Goal: Task Accomplishment & Management: Understand process/instructions

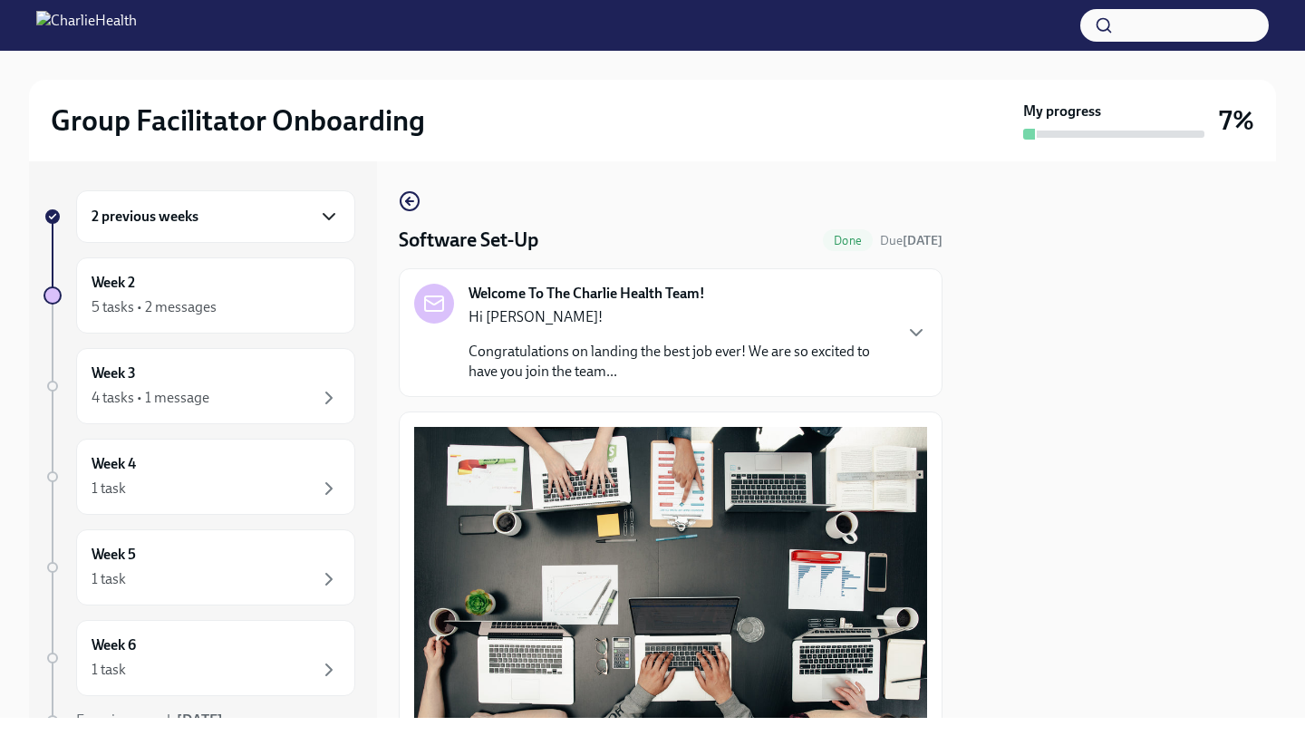
click at [328, 209] on icon "button" at bounding box center [329, 217] width 22 height 22
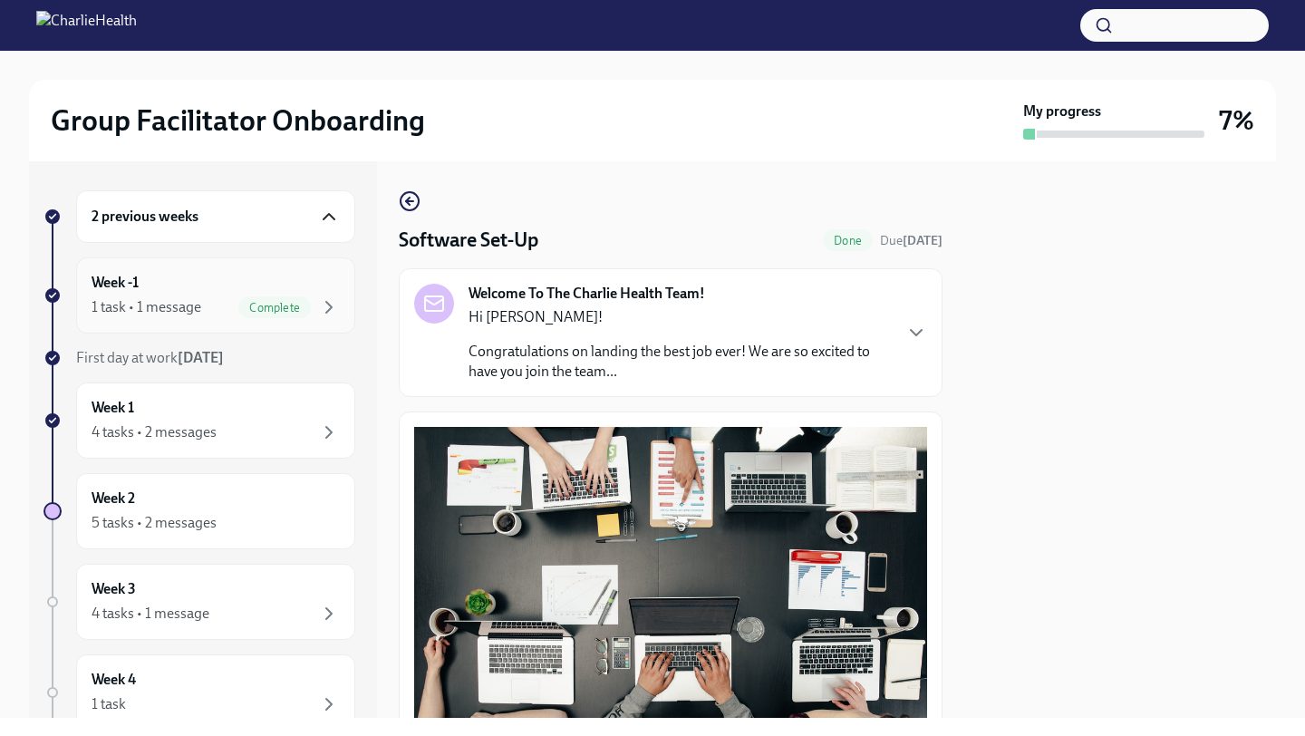
click at [306, 290] on div "Week -1 1 task • 1 message Complete" at bounding box center [216, 295] width 248 height 45
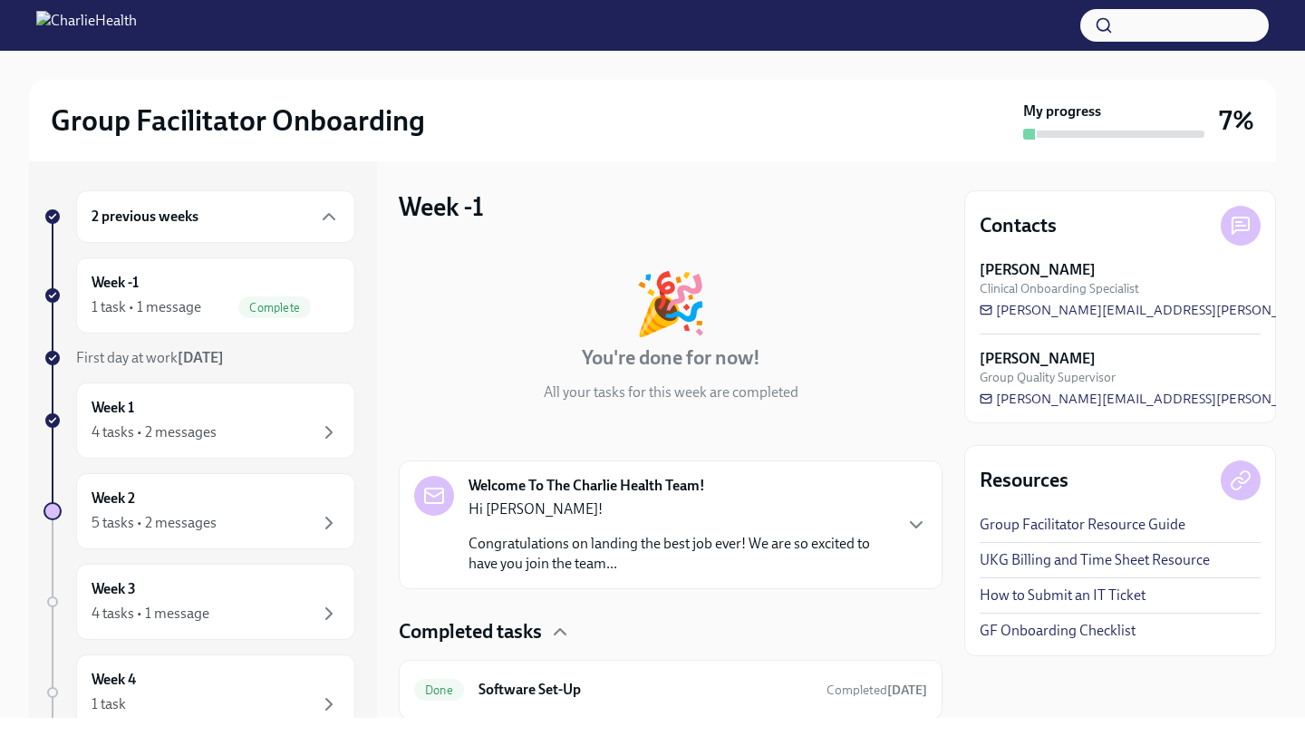
scroll to position [60, 0]
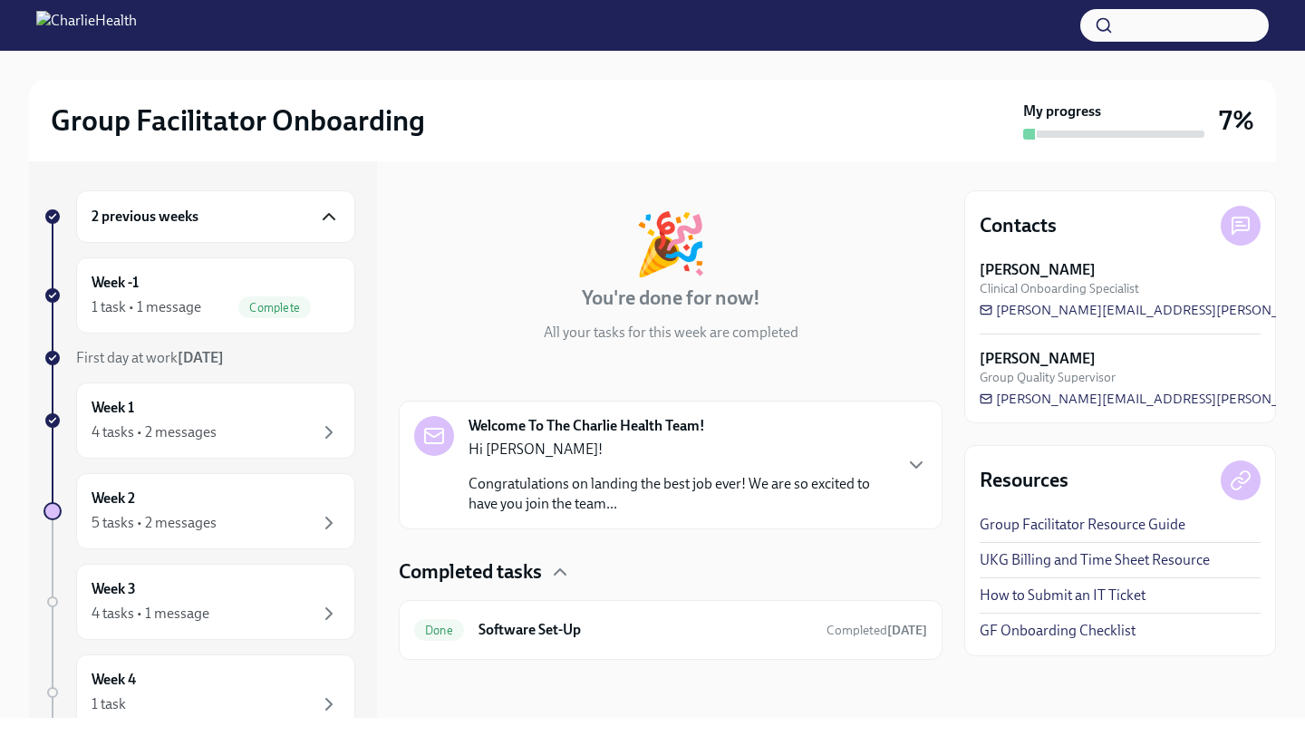
click at [332, 214] on icon "button" at bounding box center [329, 217] width 22 height 22
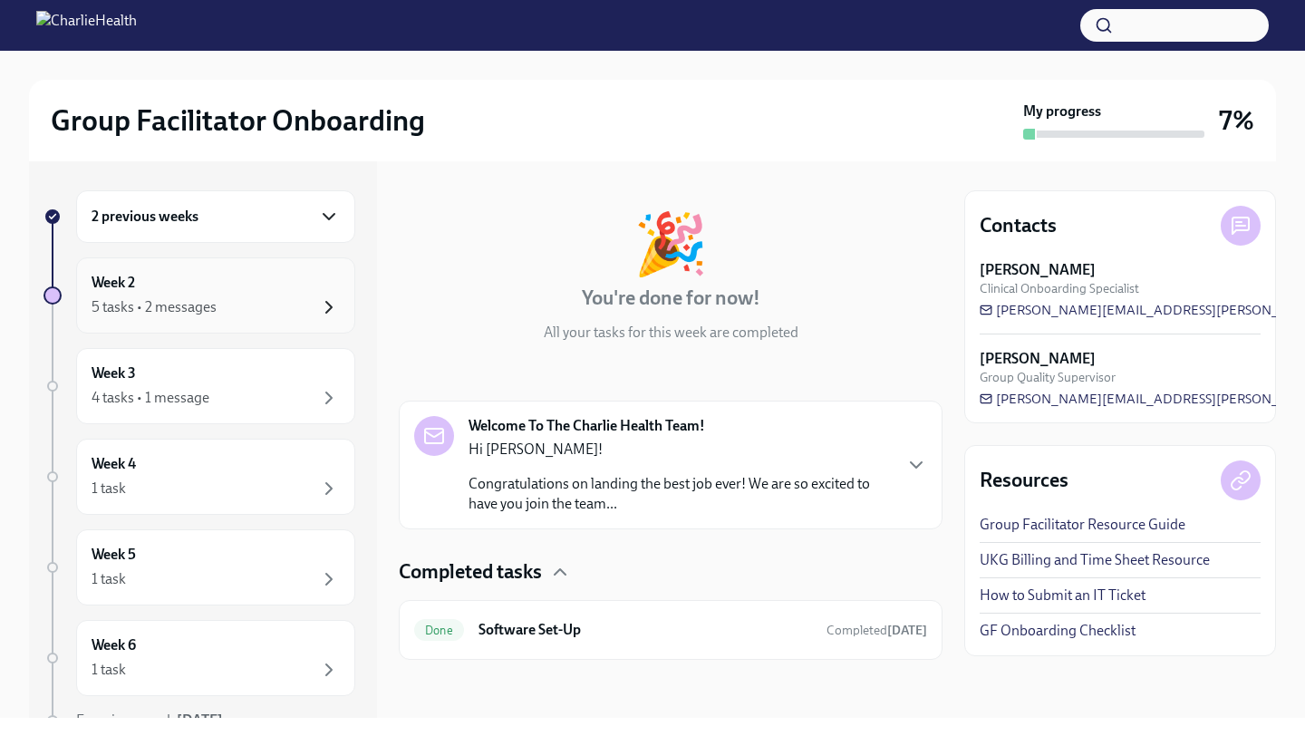
click at [322, 313] on icon "button" at bounding box center [329, 307] width 22 height 22
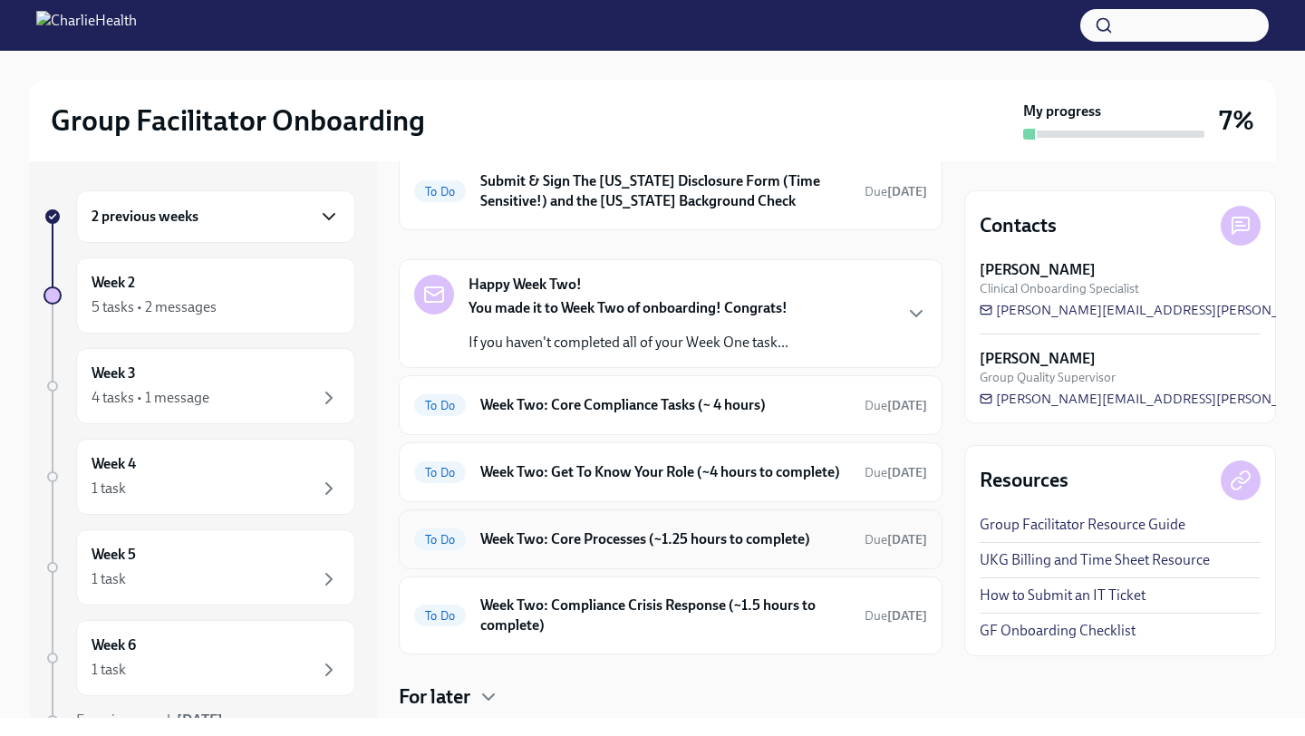
scroll to position [161, 0]
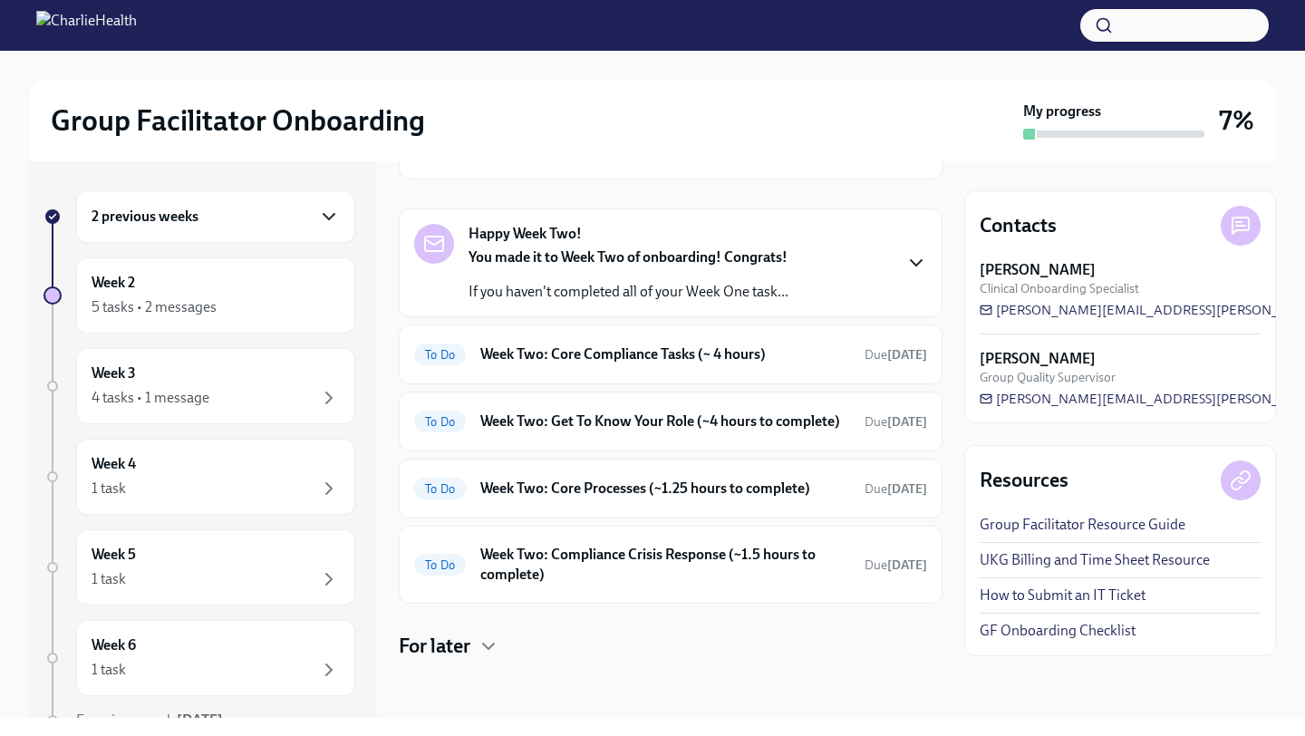
click at [917, 260] on icon "button" at bounding box center [915, 262] width 11 height 5
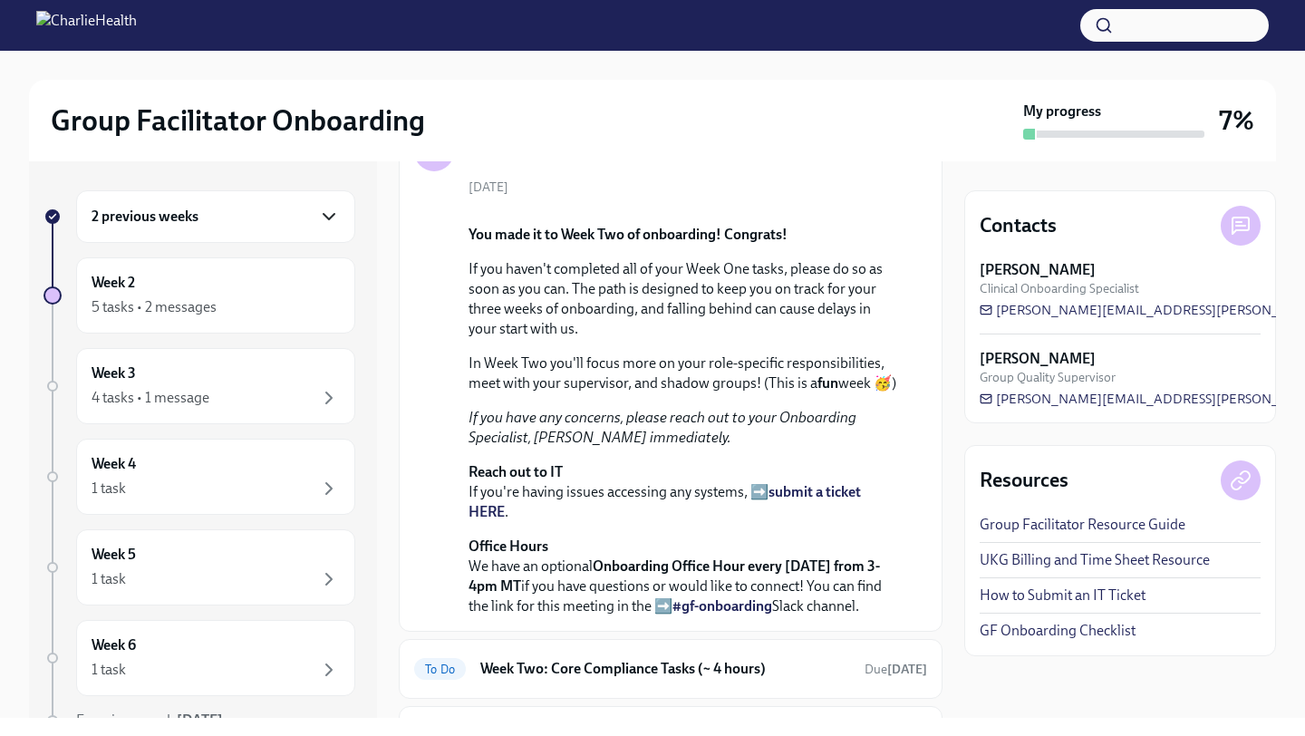
scroll to position [130, 0]
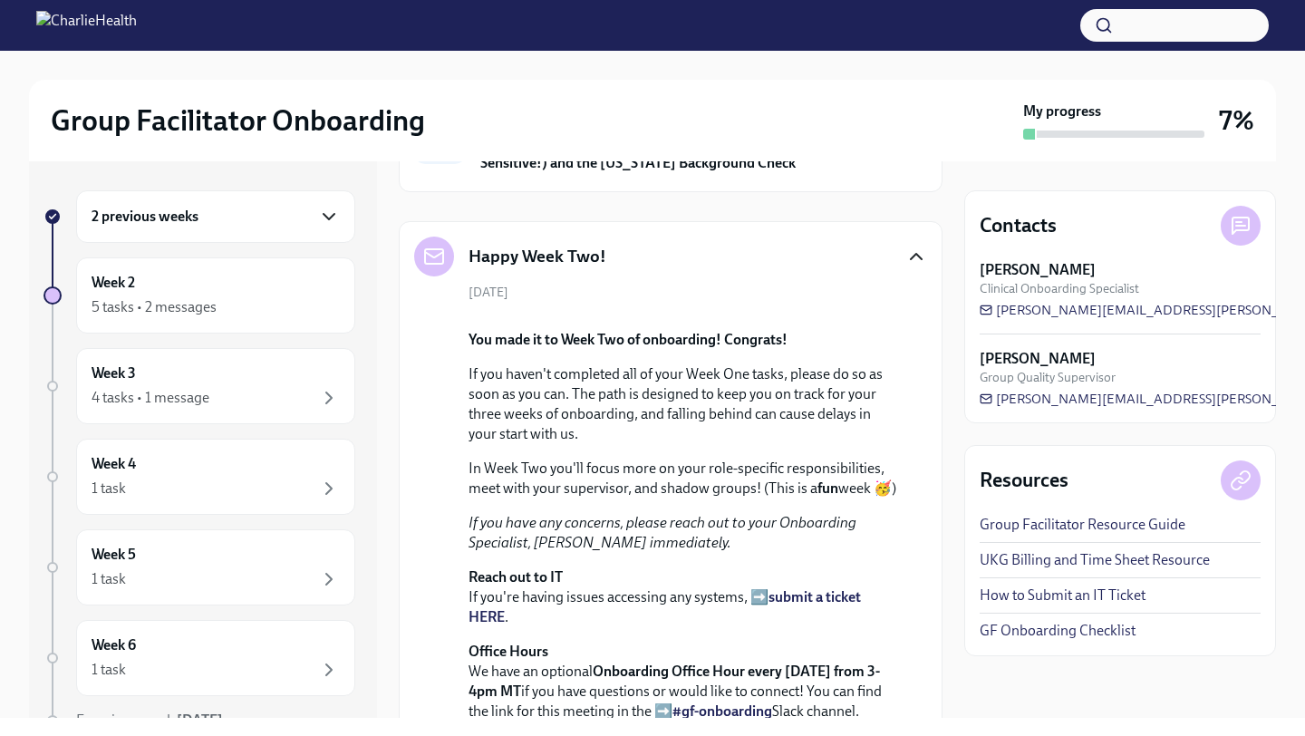
click at [915, 259] on icon "button" at bounding box center [916, 257] width 22 height 22
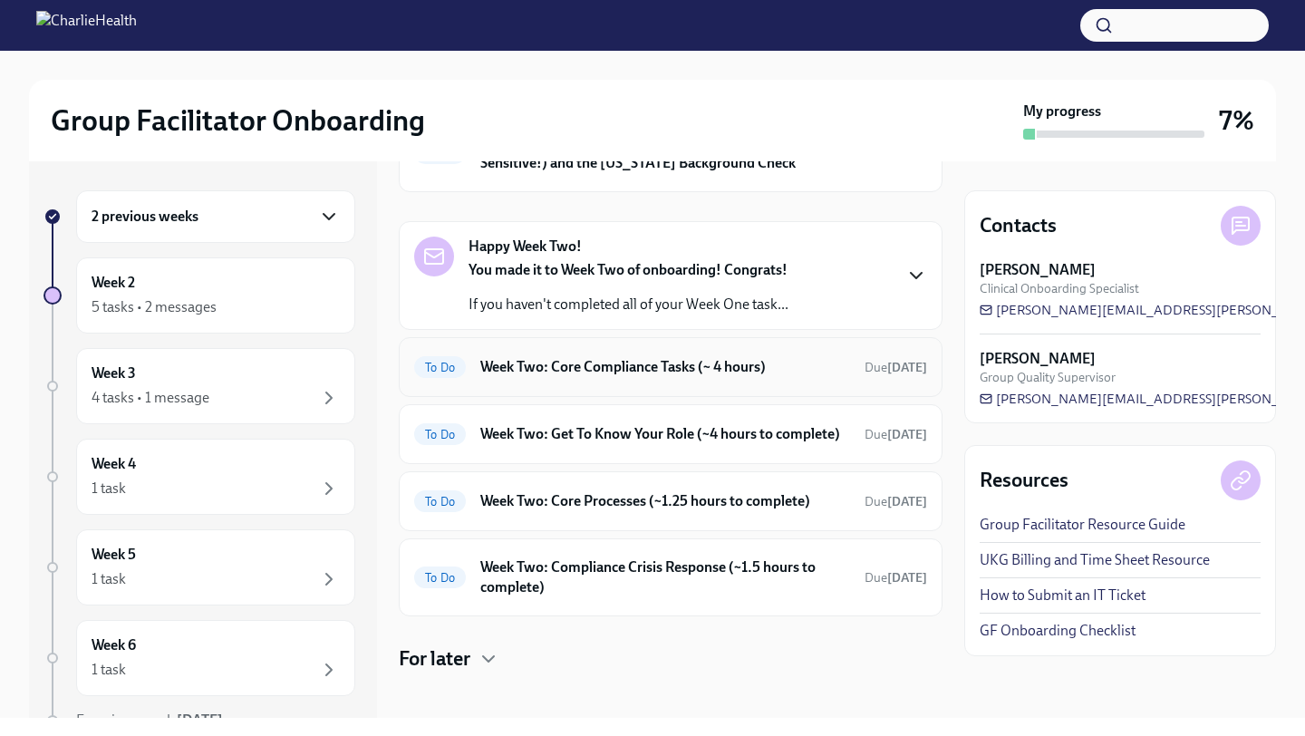
click at [805, 370] on h6 "Week Two: Core Compliance Tasks (~ 4 hours)" at bounding box center [665, 367] width 370 height 20
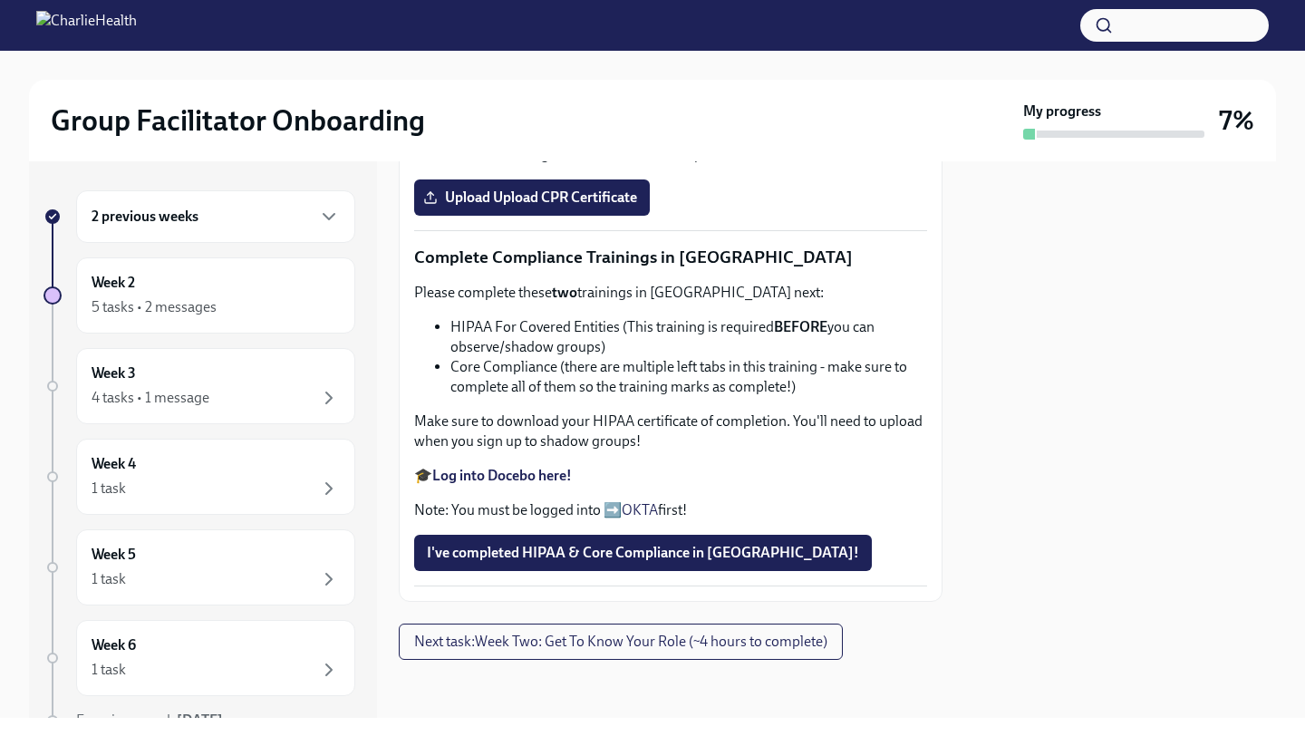
scroll to position [969, 0]
